Goal: Check status

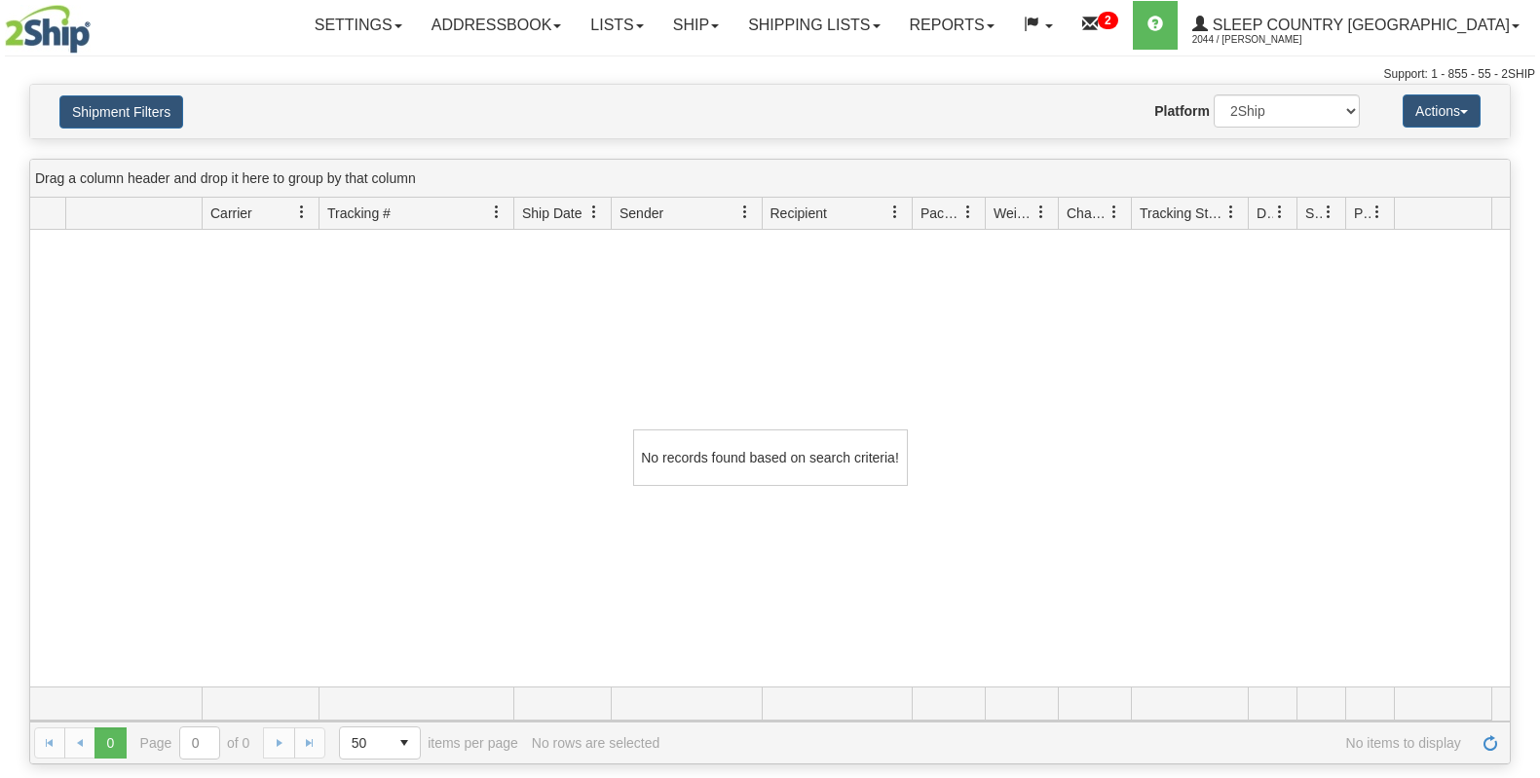
click at [858, 37] on link "Shipping lists" at bounding box center [813, 25] width 161 height 49
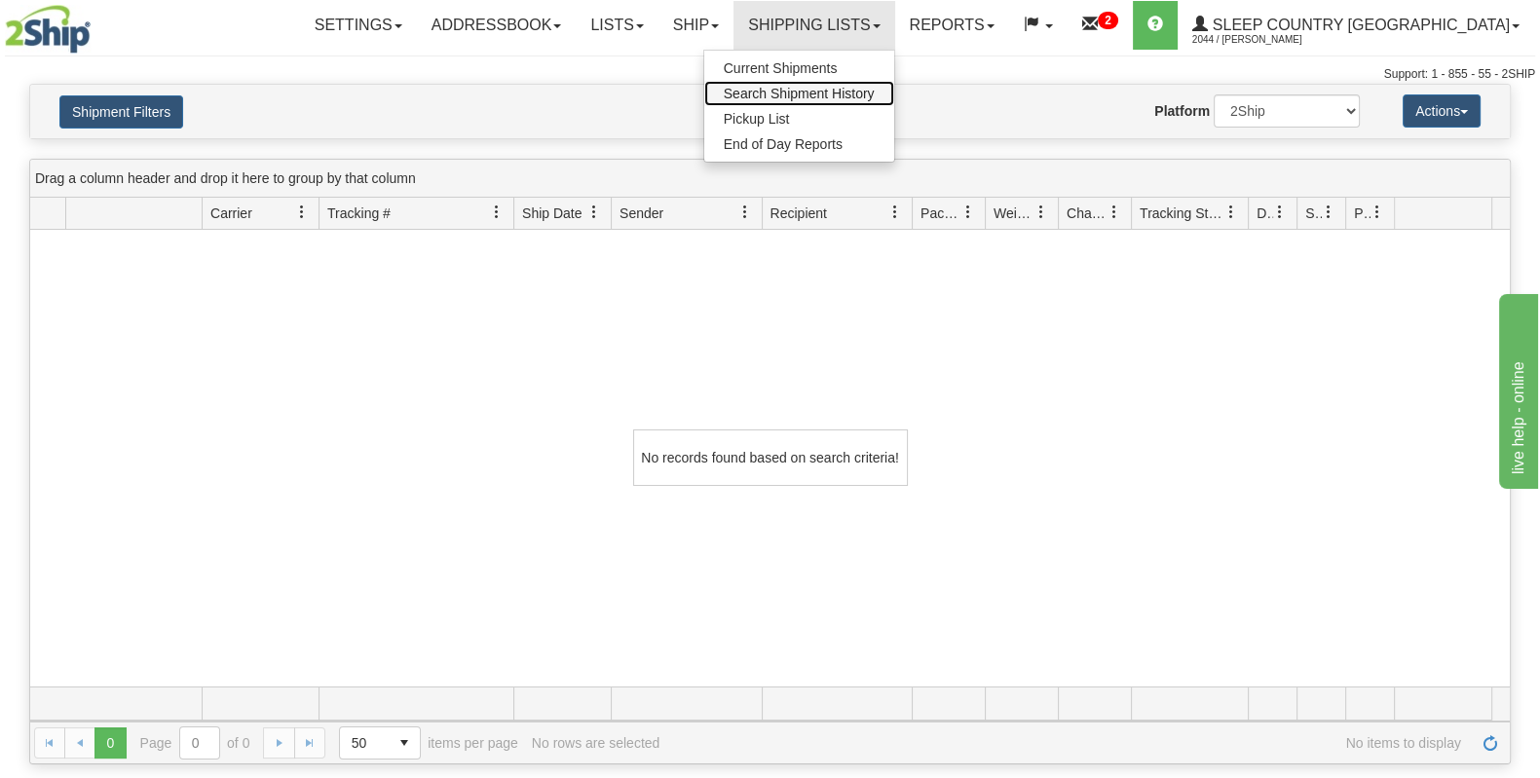
click at [871, 86] on span "Search Shipment History" at bounding box center [799, 94] width 151 height 16
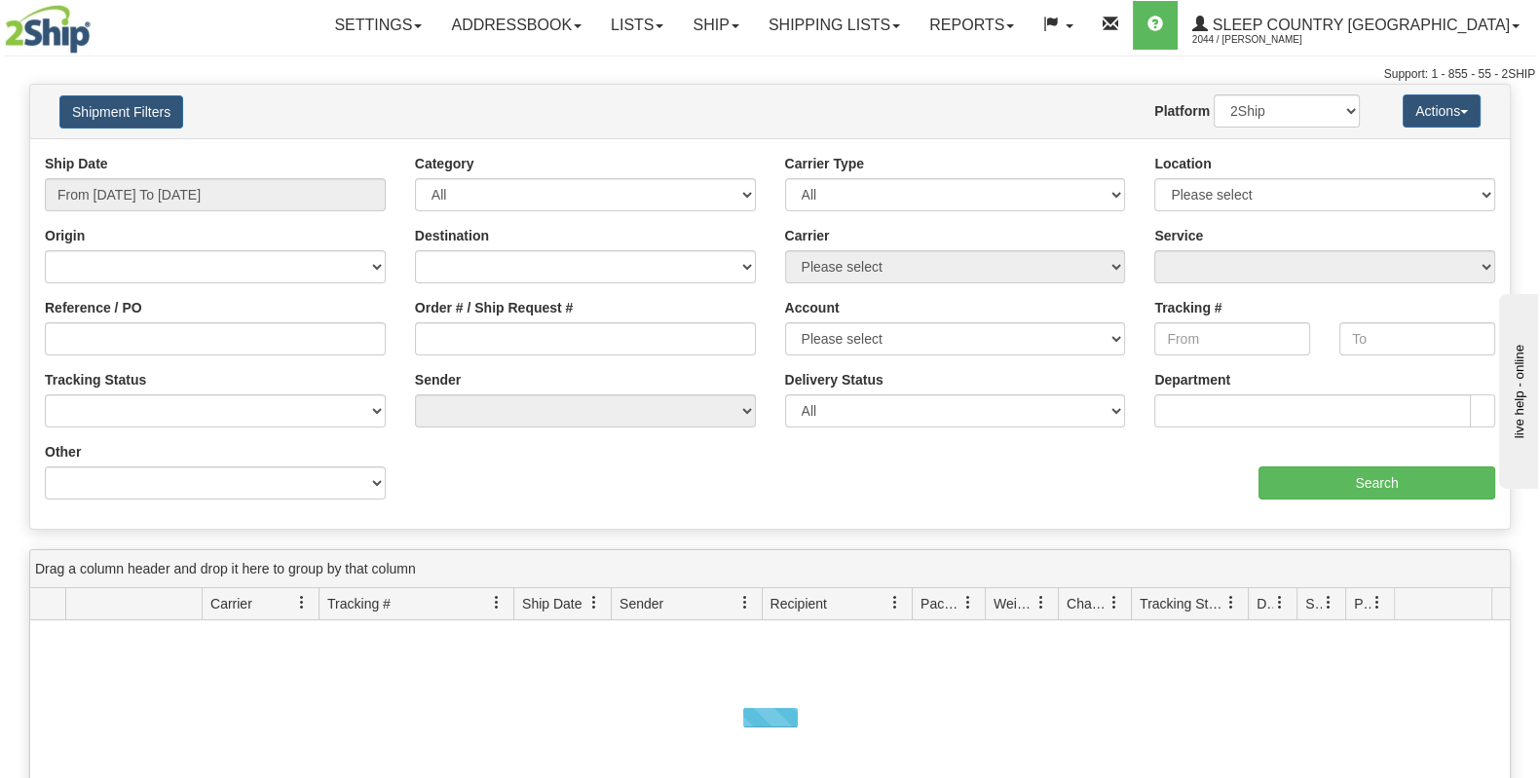
click at [270, 210] on div "Ship Date From [DATE] To [DATE]" at bounding box center [215, 190] width 370 height 72
click at [218, 178] on input "From [DATE] To [DATE]" at bounding box center [215, 194] width 341 height 33
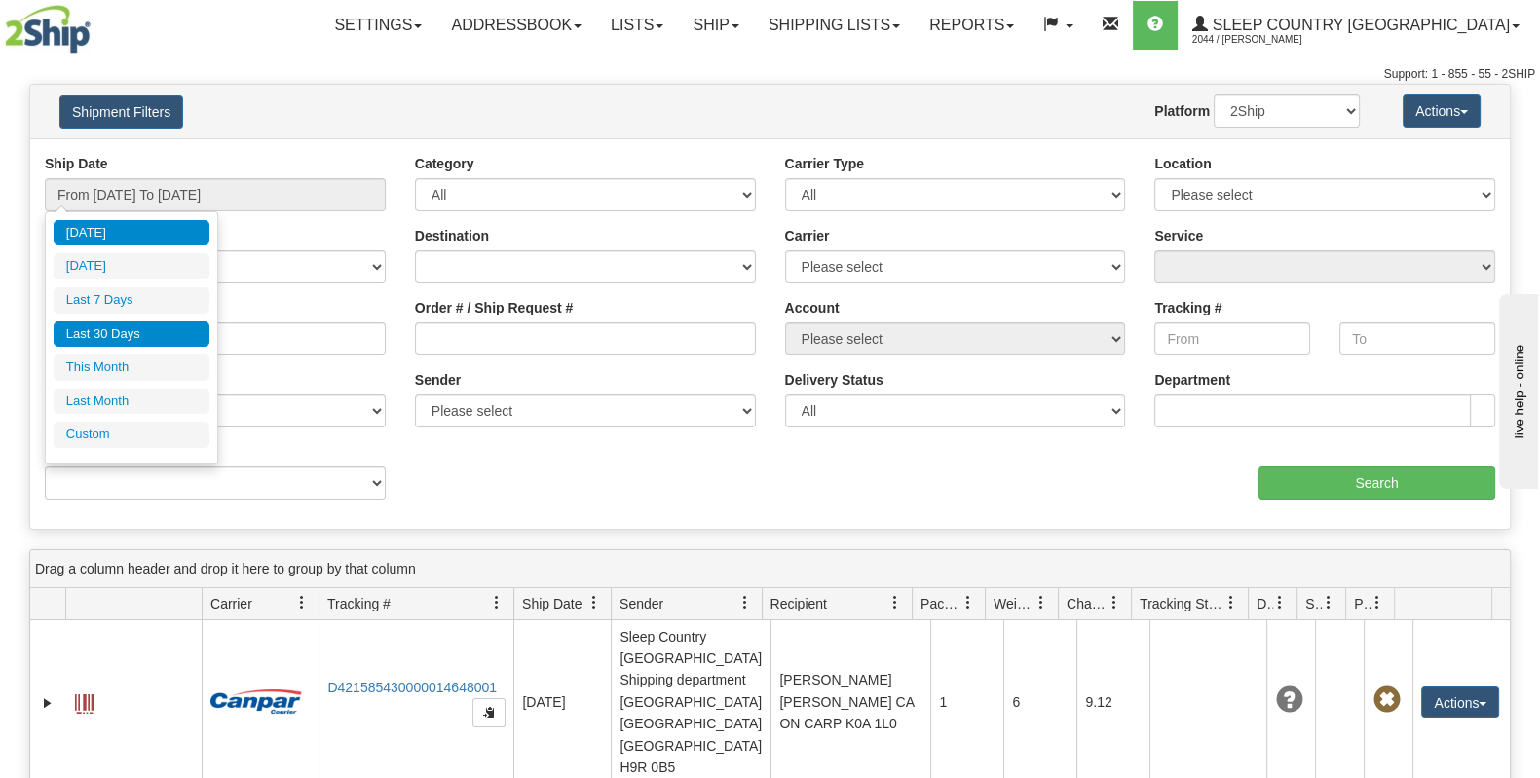
click at [140, 333] on li "Last 30 Days" at bounding box center [132, 334] width 156 height 26
type input "From [DATE] To [DATE]"
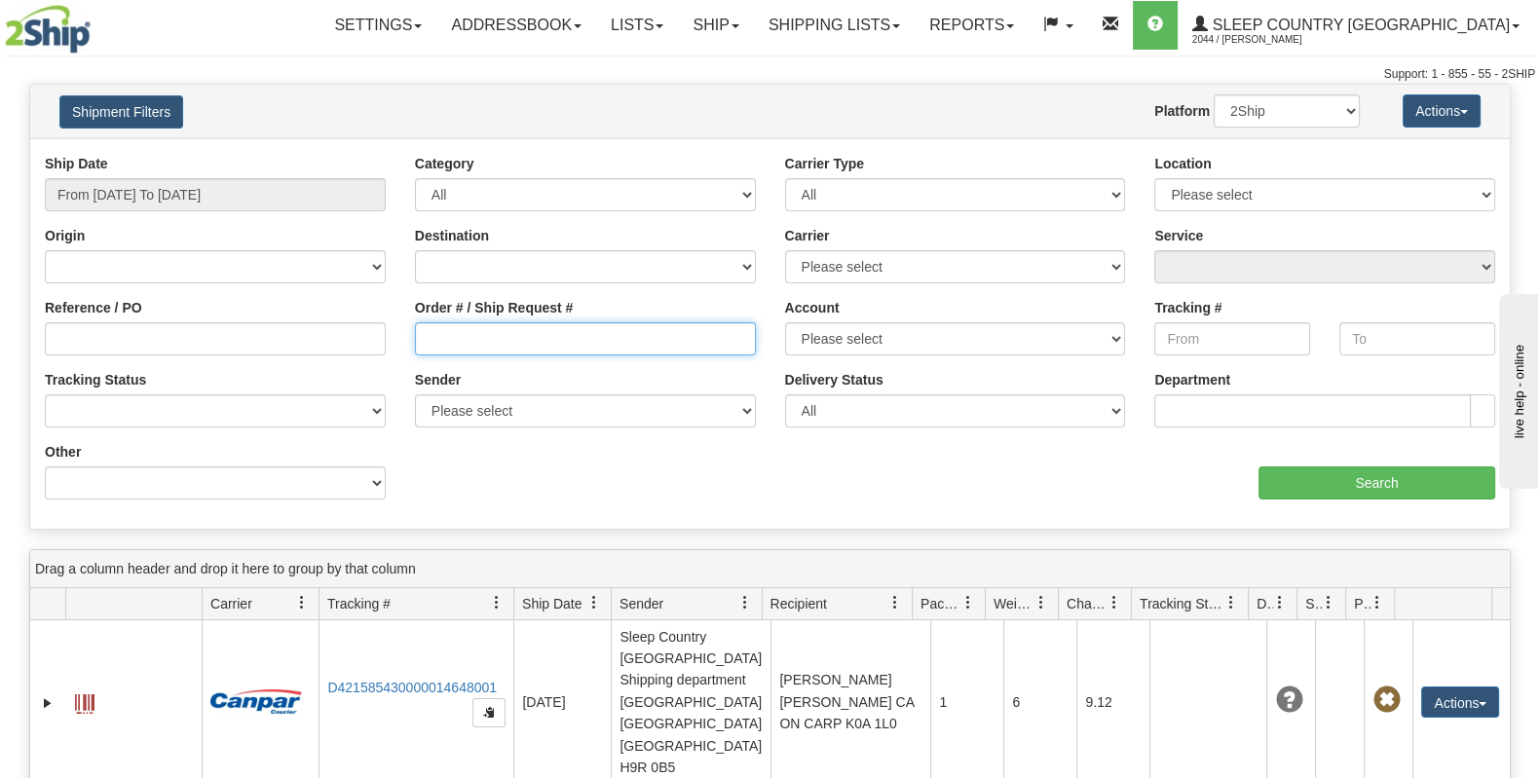
click at [528, 325] on input "Order # / Ship Request #" at bounding box center [585, 338] width 341 height 33
paste input "9000I144356"
type input "9000I144356"
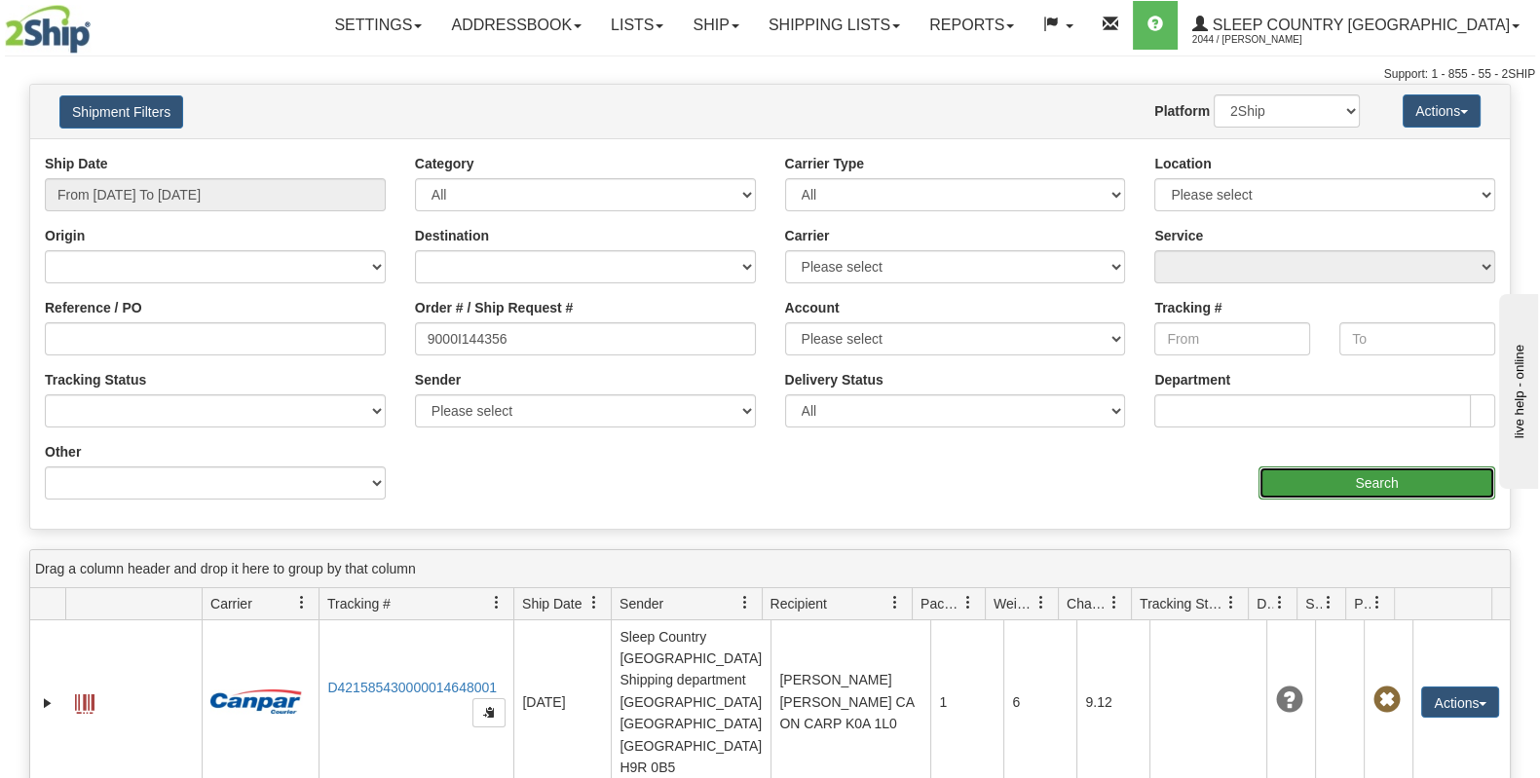
click at [1326, 489] on input "Search" at bounding box center [1376, 483] width 237 height 33
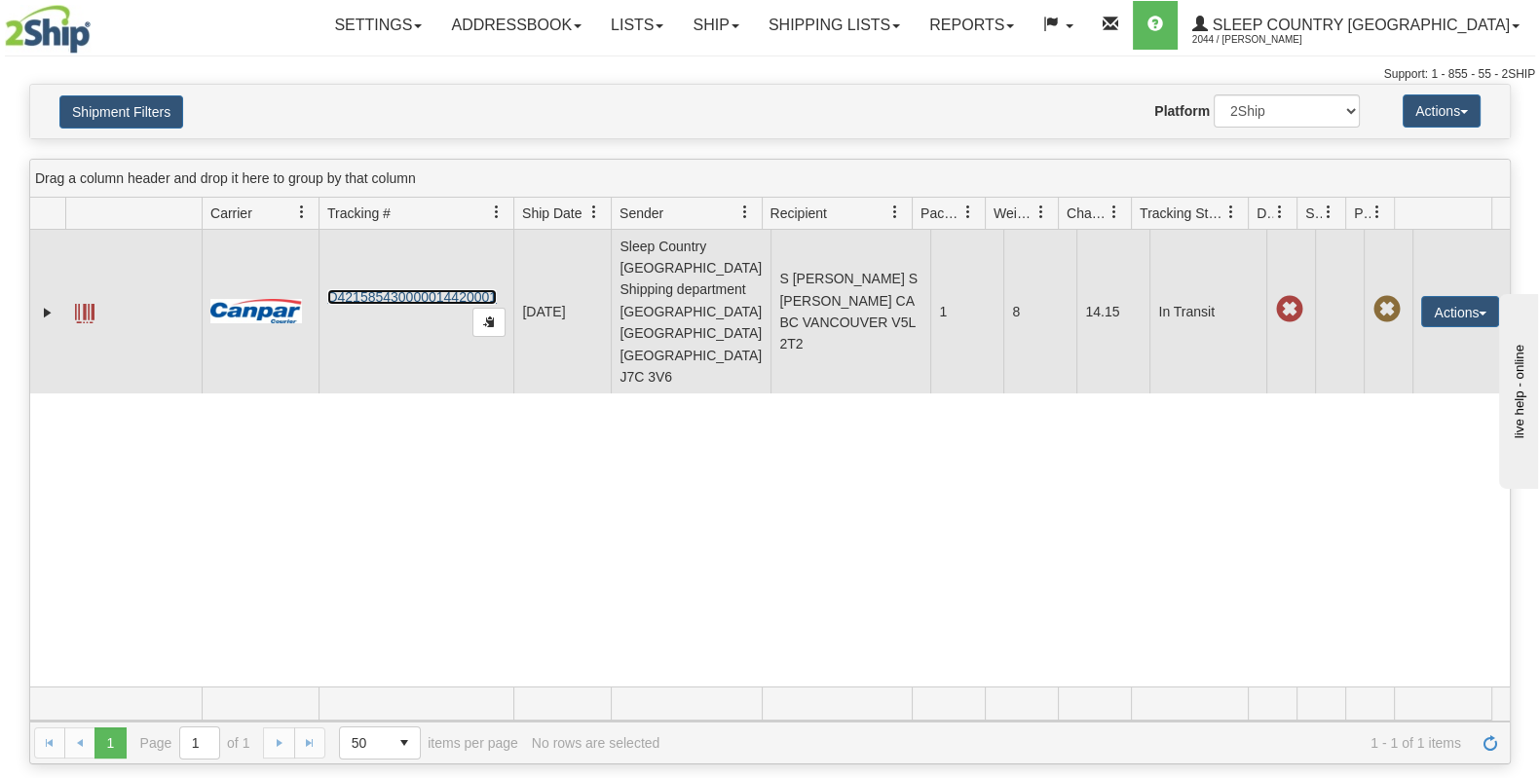
click at [409, 289] on link "D421585430000014420001" at bounding box center [411, 297] width 169 height 16
